Goal: Find specific page/section: Find specific page/section

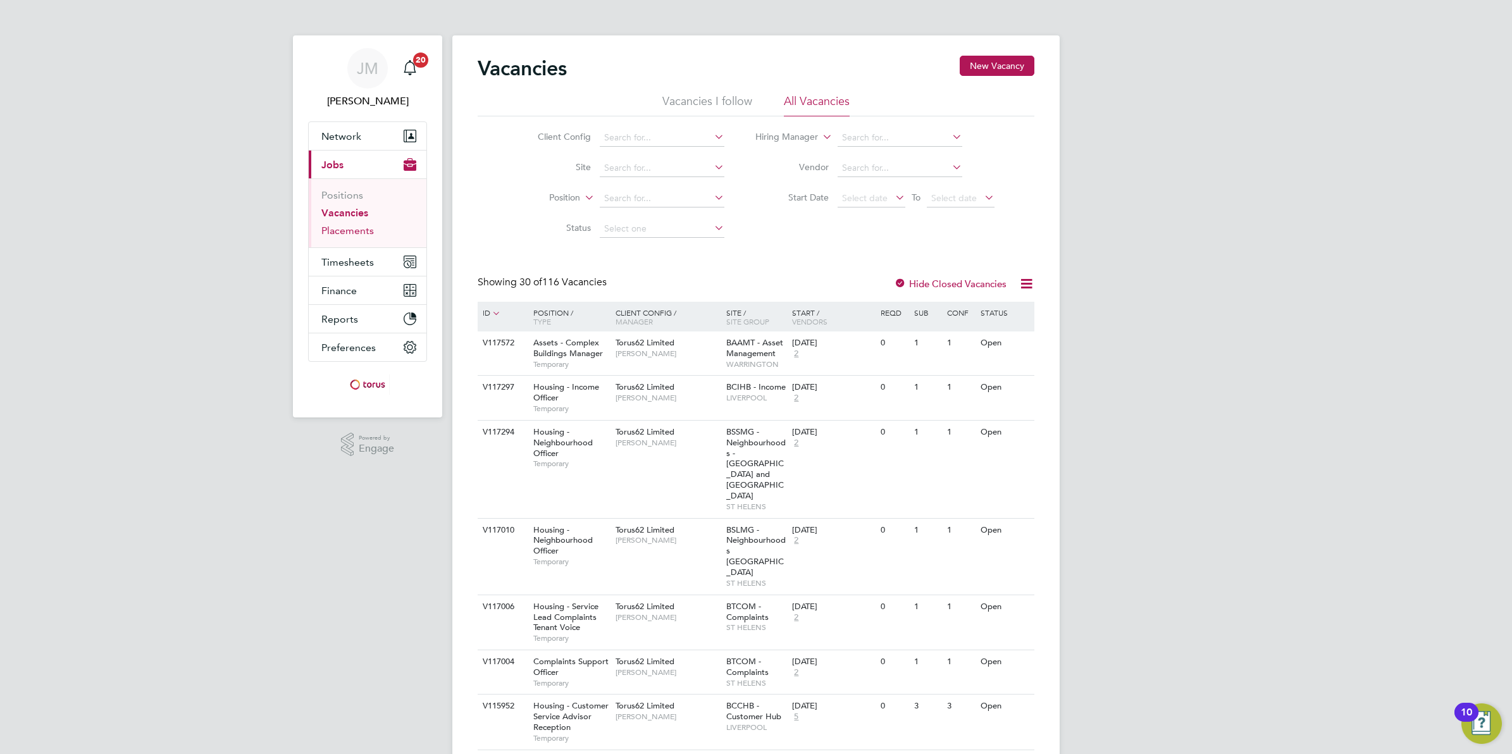
click at [337, 229] on link "Placements" at bounding box center [347, 231] width 52 height 12
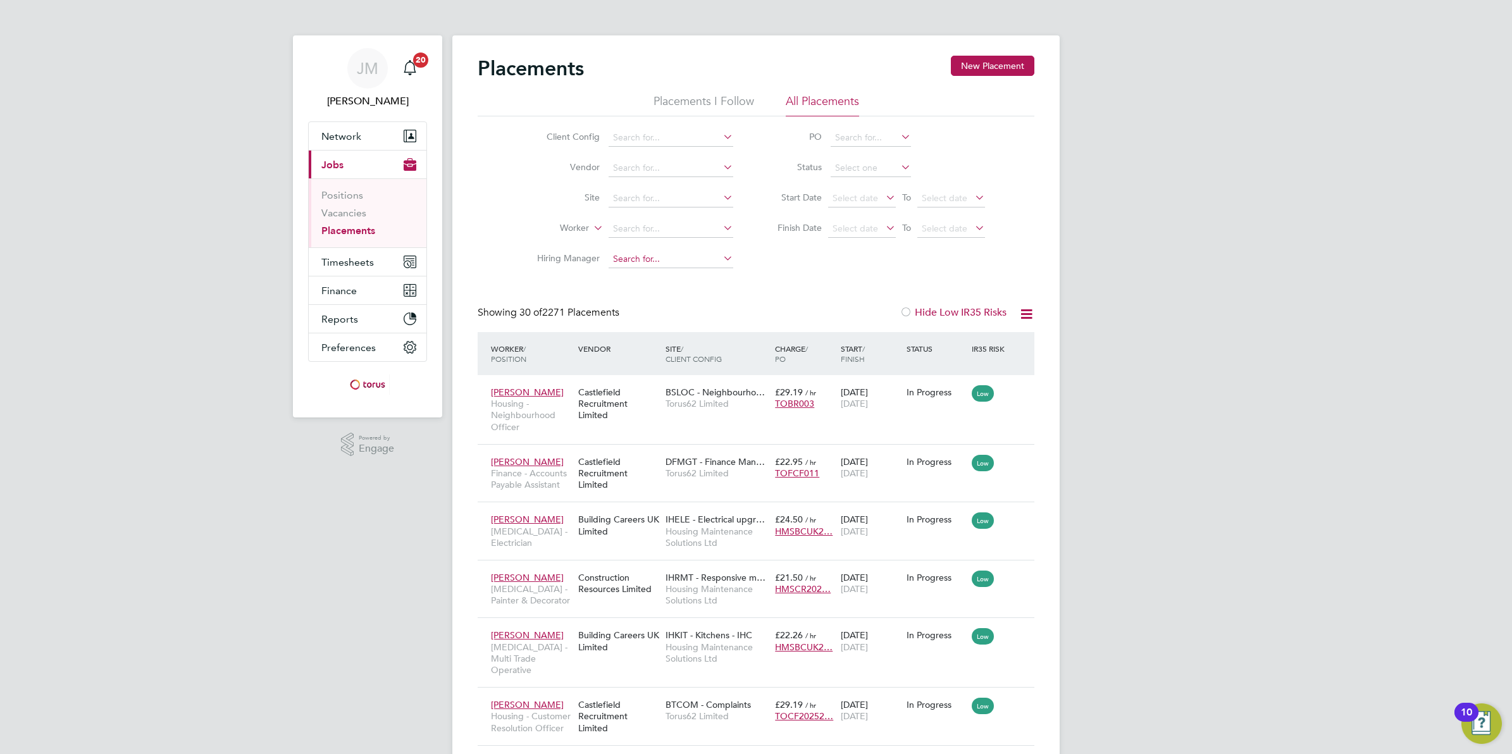
click at [646, 261] on input at bounding box center [670, 259] width 125 height 18
type input "tracey"
click at [330, 209] on link "Vacancies" at bounding box center [343, 213] width 45 height 12
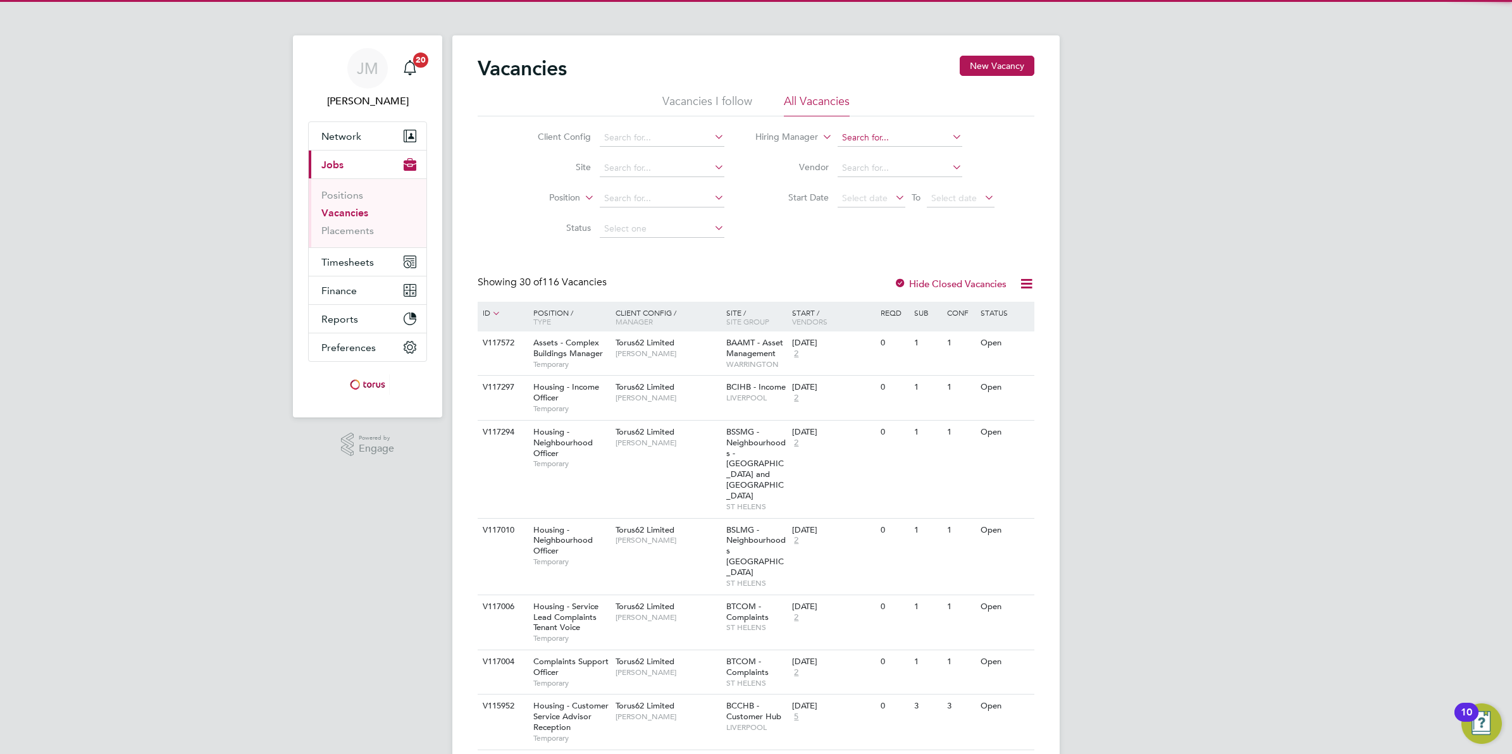
click at [853, 142] on input at bounding box center [899, 138] width 125 height 18
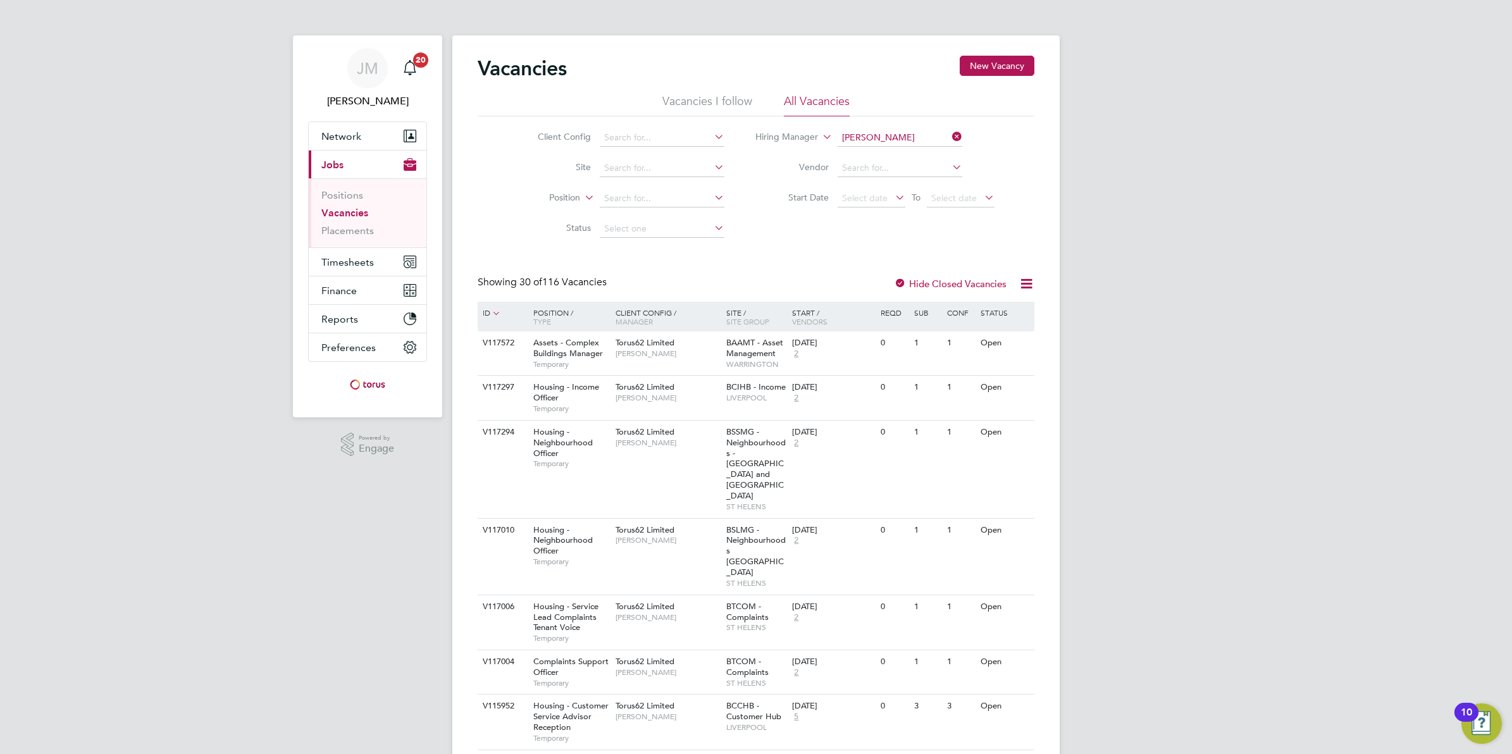
click at [866, 149] on b "Tracey" at bounding box center [877, 154] width 73 height 11
type input "Tracey Radford"
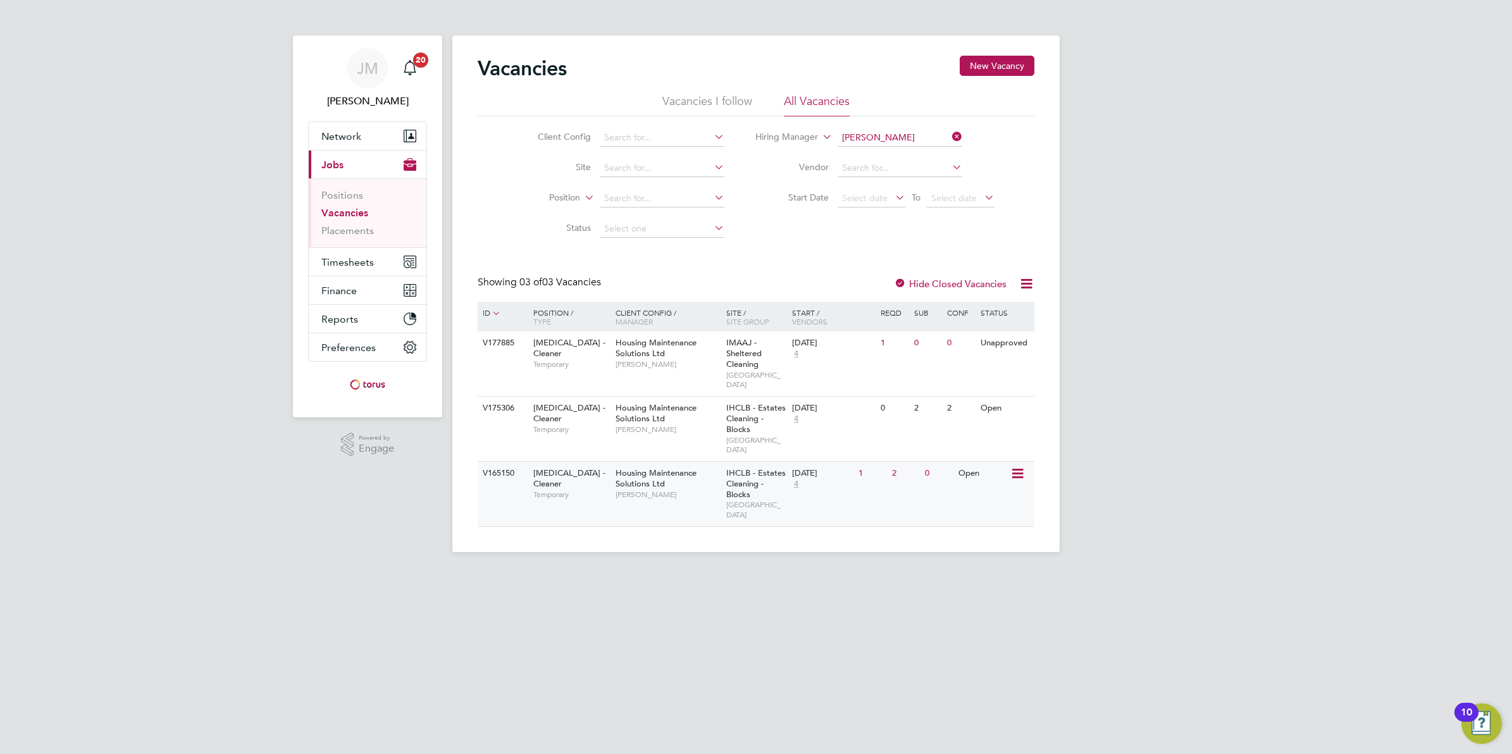
click at [572, 467] on span "HMS - Cleaner" at bounding box center [569, 478] width 72 height 22
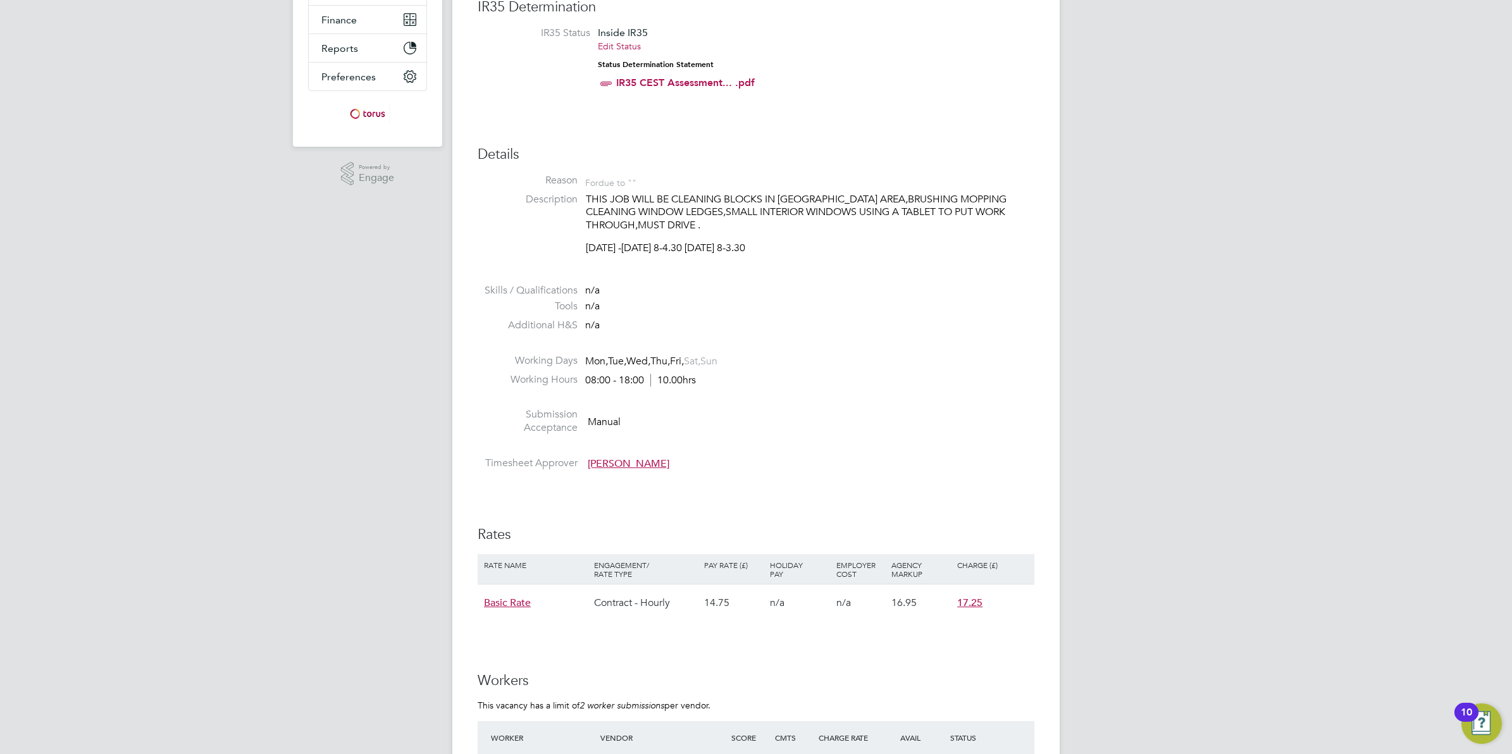
scroll to position [632, 0]
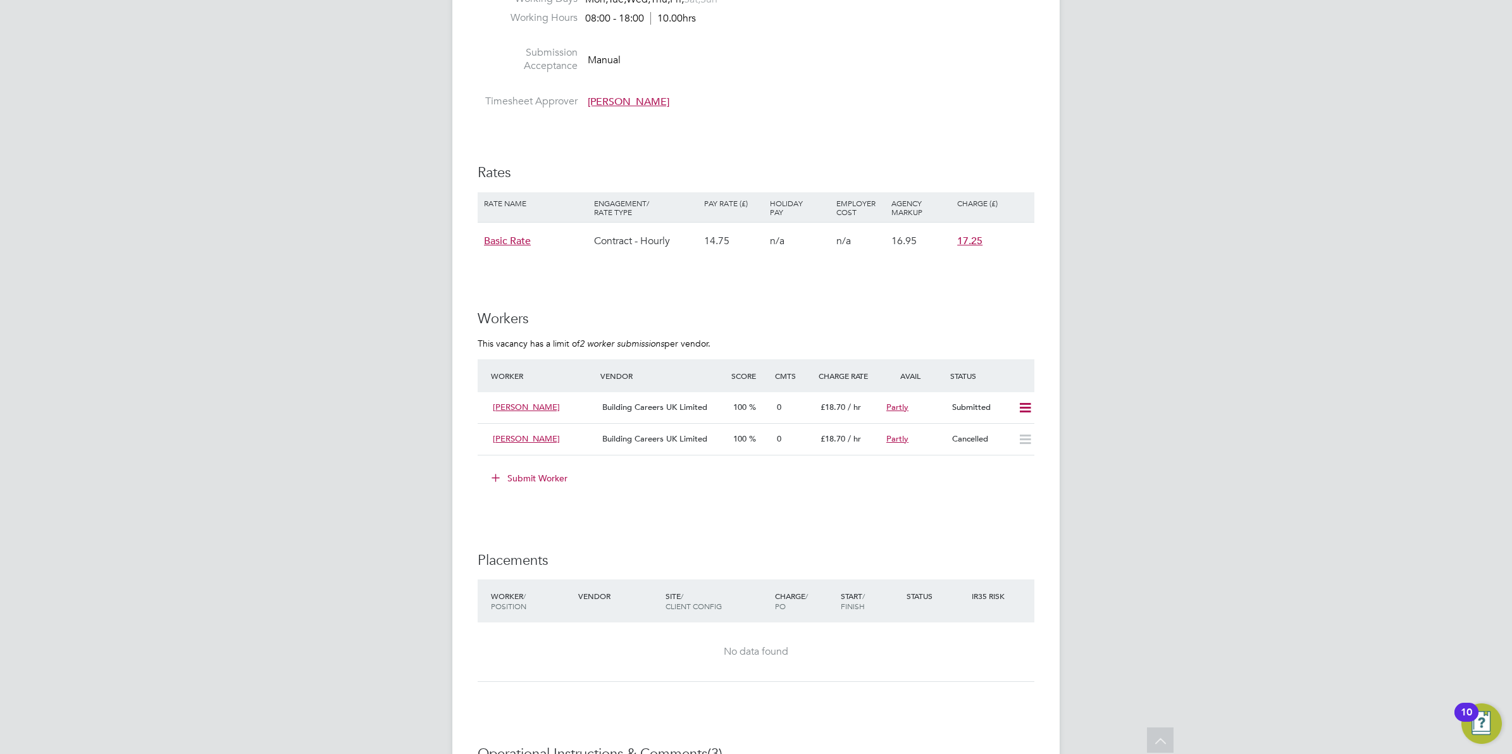
click at [273, 214] on div "JM James Mclean Notifications 20 Applications: Network Team Members Businesses …" at bounding box center [756, 285] width 1512 height 1835
